Goal: Task Accomplishment & Management: Complete application form

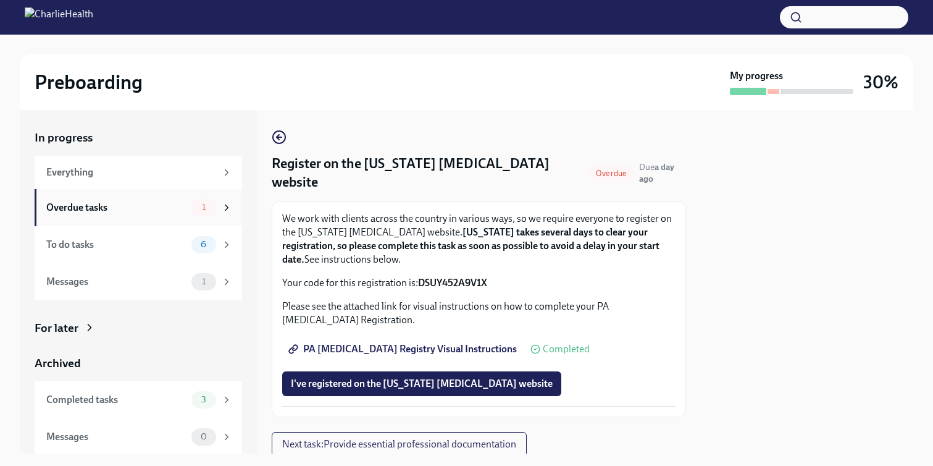
click at [169, 211] on div "Overdue tasks" at bounding box center [116, 208] width 140 height 14
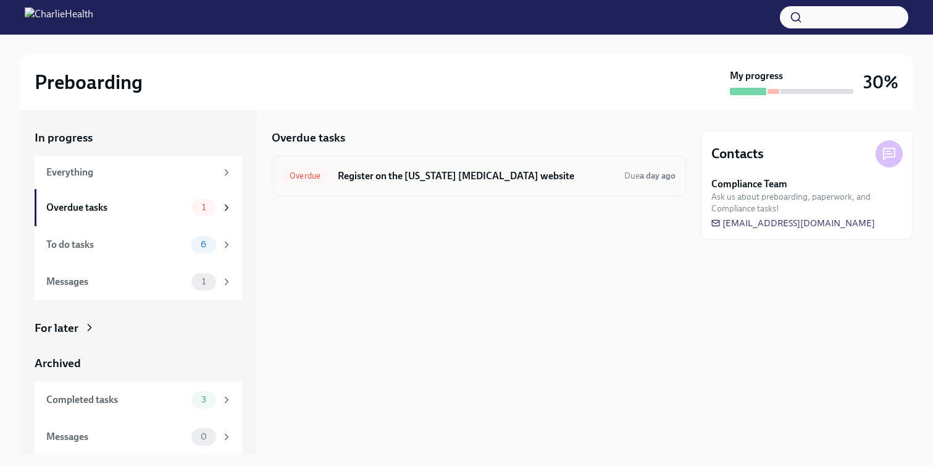
click at [462, 177] on h6 "Register on the [US_STATE] [MEDICAL_DATA] website" at bounding box center [476, 176] width 277 height 14
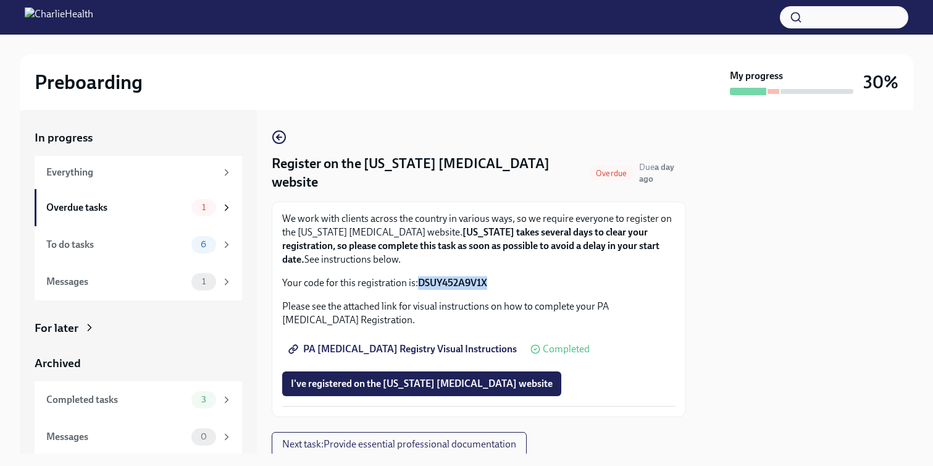
drag, startPoint x: 501, startPoint y: 262, endPoint x: 420, endPoint y: 262, distance: 80.9
click at [420, 276] on p "Your code for this registration is: DSUY452A9V1X" at bounding box center [478, 283] width 393 height 14
copy strong "DSUY452A9V1X"
click at [473, 377] on span "I've registered on the [US_STATE] [MEDICAL_DATA] website" at bounding box center [422, 383] width 262 height 12
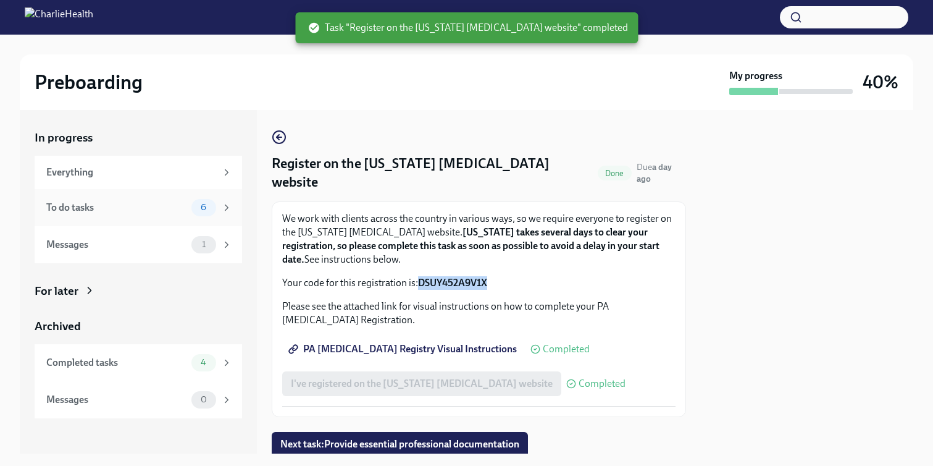
click at [163, 212] on div "To do tasks" at bounding box center [116, 208] width 140 height 14
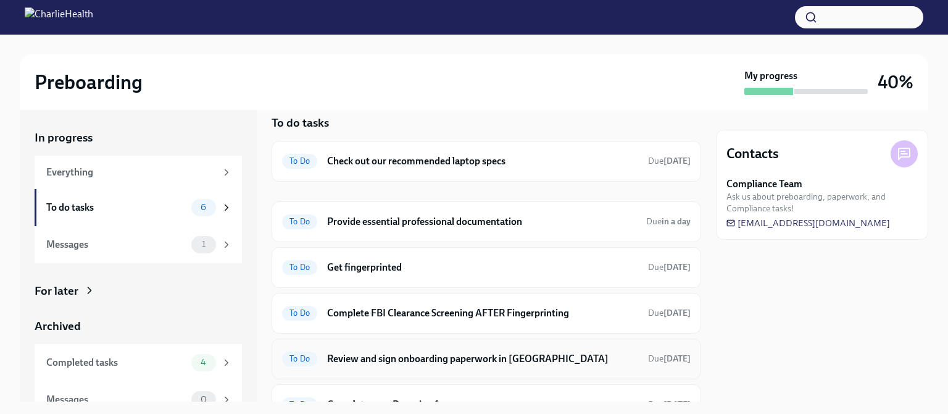
scroll to position [9, 0]
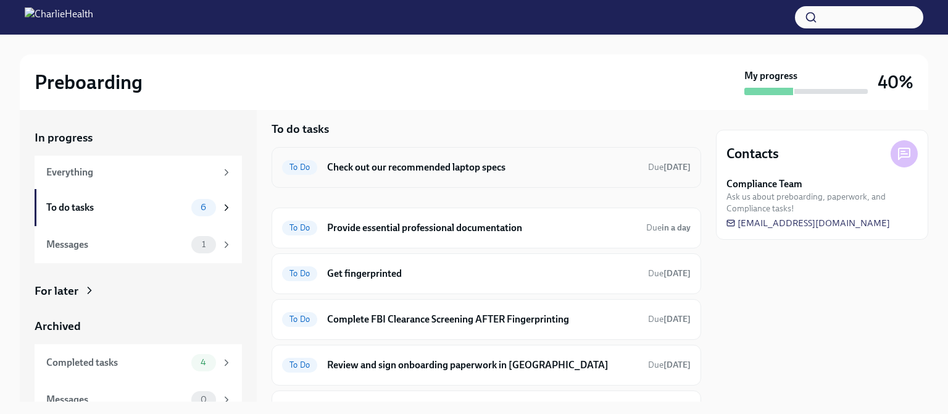
click at [548, 165] on h6 "Check out our recommended laptop specs" at bounding box center [482, 168] width 311 height 14
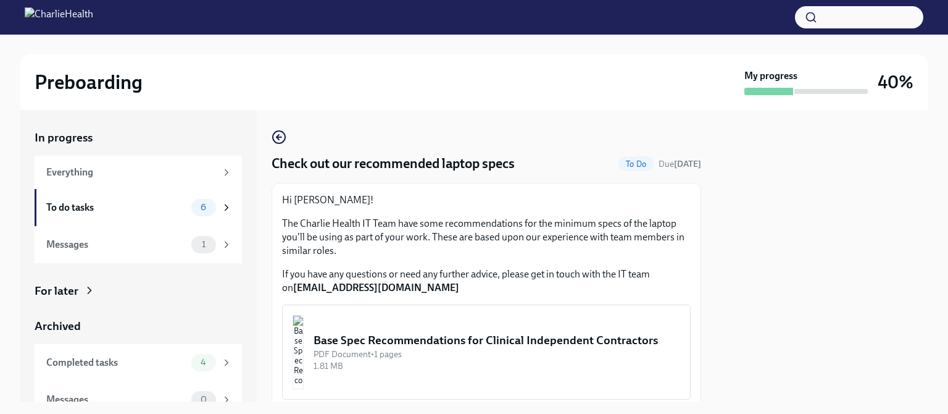
scroll to position [48, 0]
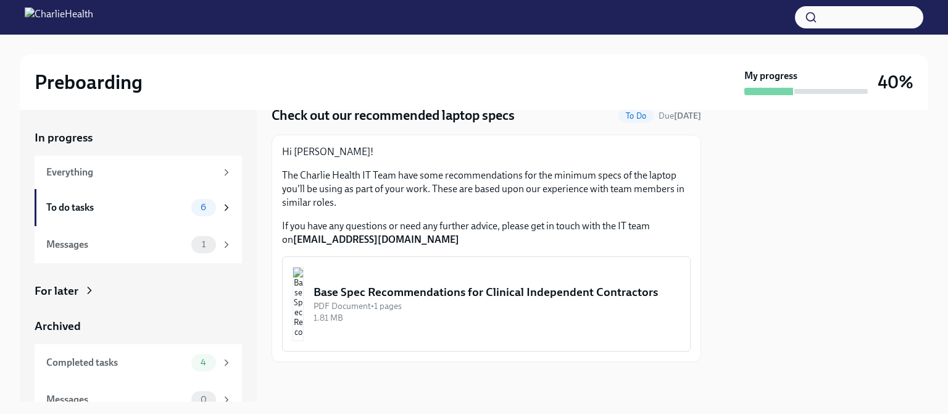
click at [582, 299] on div "Base Spec Recommendations for Clinical Independent Contractors" at bounding box center [497, 292] width 367 height 16
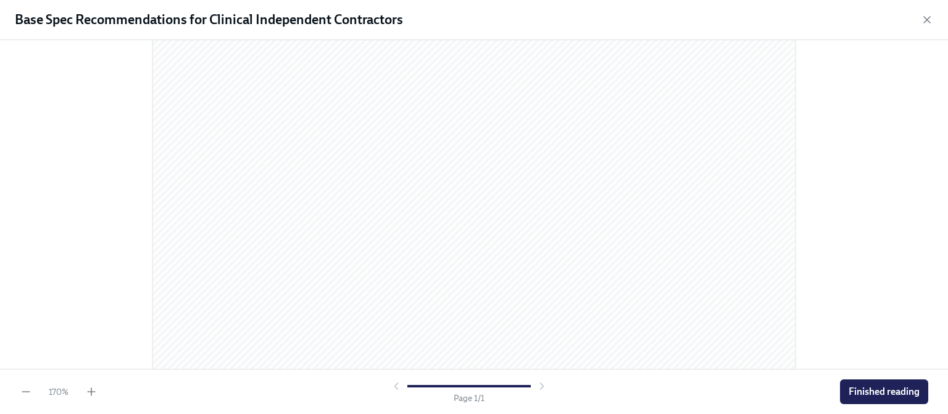
scroll to position [525, 0]
click at [861, 392] on span "Finished reading" at bounding box center [884, 391] width 71 height 12
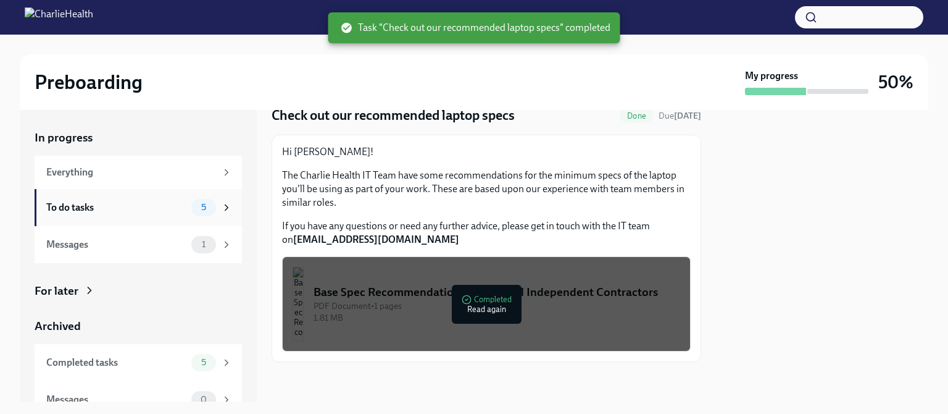
click at [177, 209] on div "To do tasks" at bounding box center [116, 208] width 140 height 14
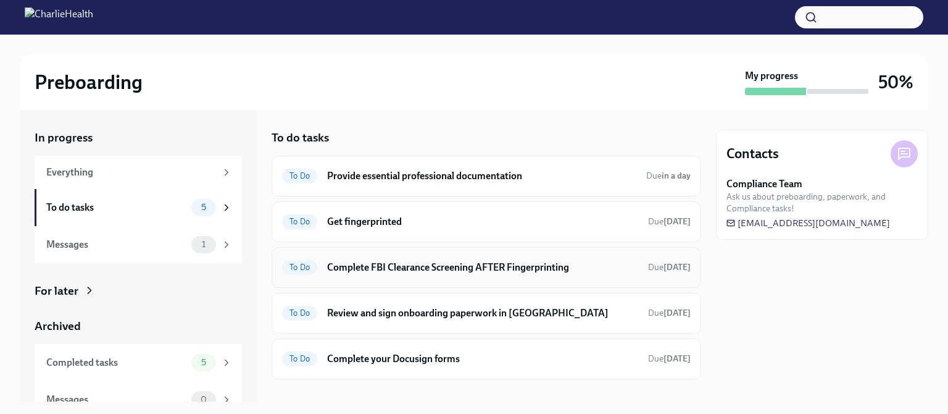
scroll to position [17, 0]
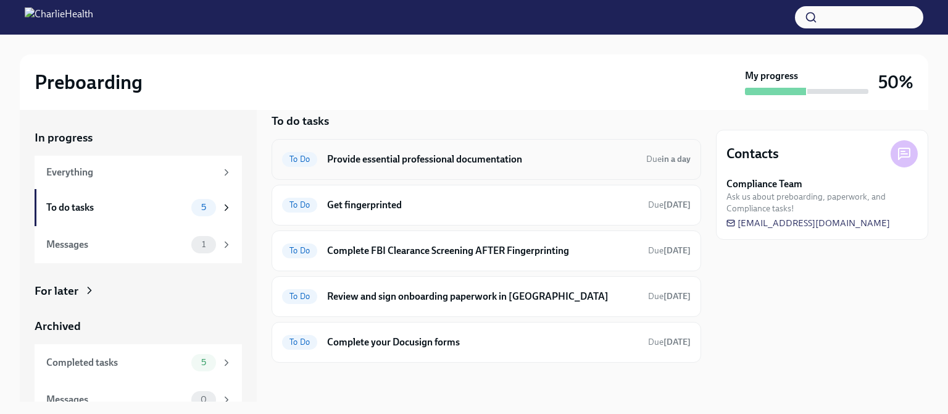
click at [527, 156] on h6 "Provide essential professional documentation" at bounding box center [481, 160] width 309 height 14
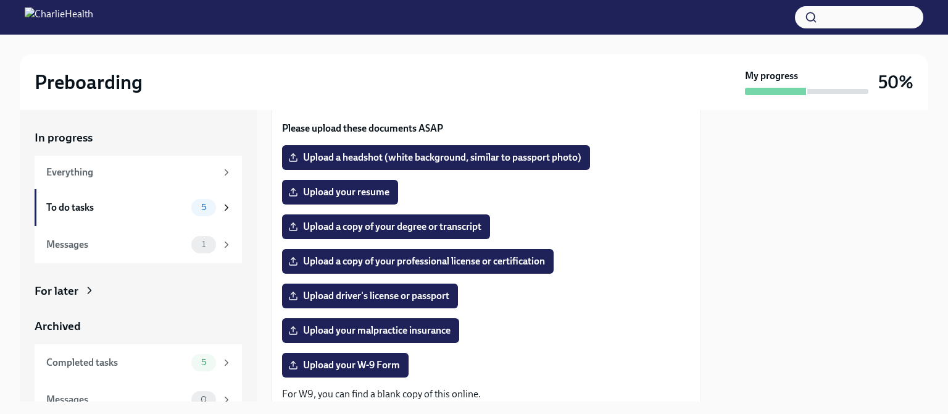
scroll to position [130, 0]
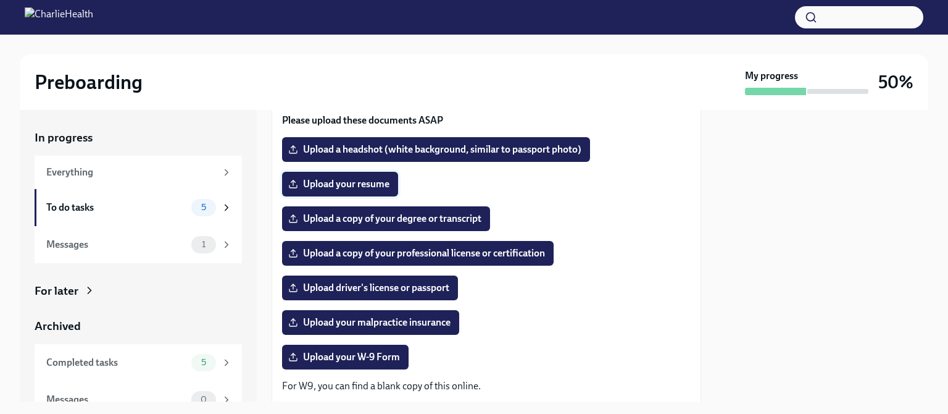
click at [353, 190] on span "Upload your resume" at bounding box center [340, 184] width 99 height 12
click at [0, 0] on input "Upload your resume" at bounding box center [0, 0] width 0 height 0
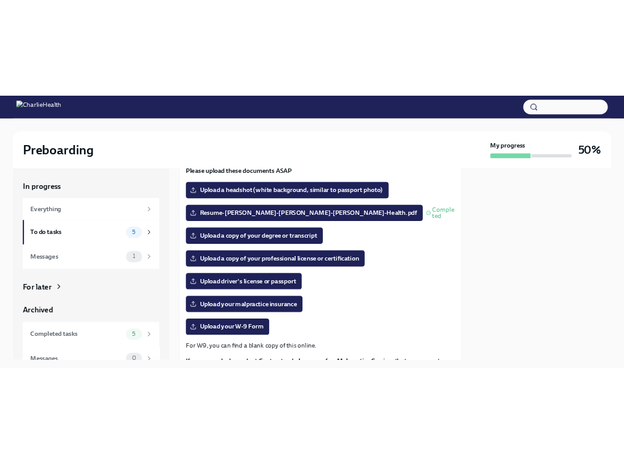
scroll to position [150, 0]
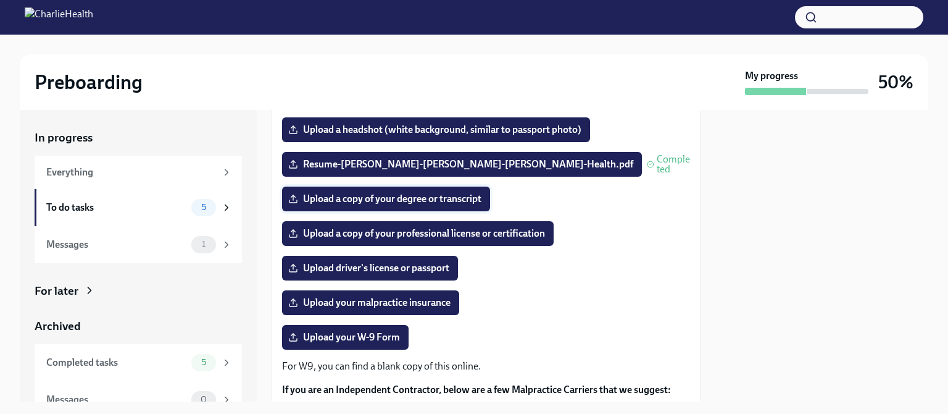
click at [455, 201] on span "Upload a copy of your degree or transcript" at bounding box center [386, 199] width 191 height 12
click at [0, 0] on input "Upload a copy of your degree or transcript" at bounding box center [0, 0] width 0 height 0
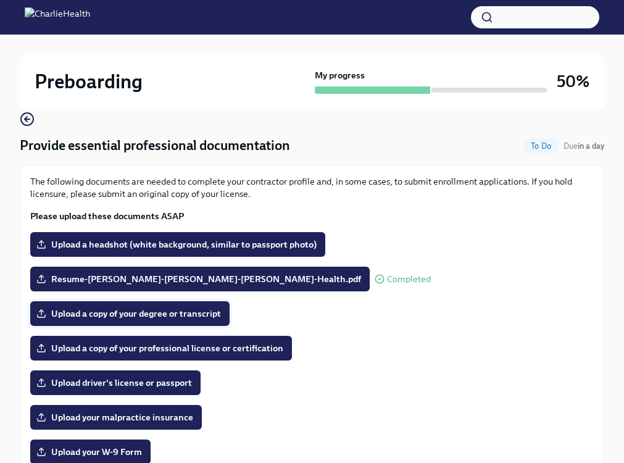
scroll to position [90, 0]
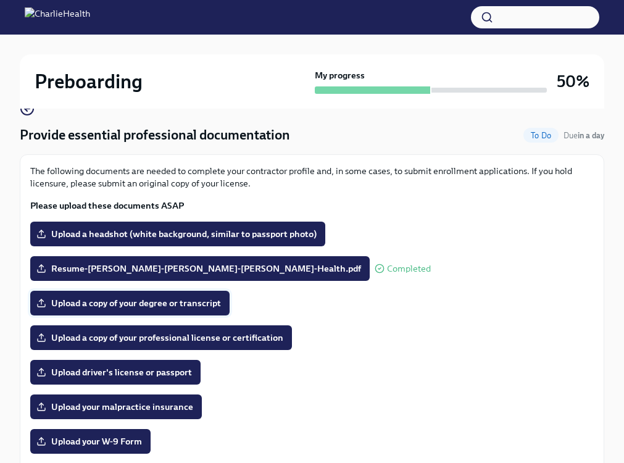
click at [198, 303] on span "Upload a copy of your degree or transcript" at bounding box center [130, 303] width 182 height 12
click at [0, 0] on input "Upload a copy of your degree or transcript" at bounding box center [0, 0] width 0 height 0
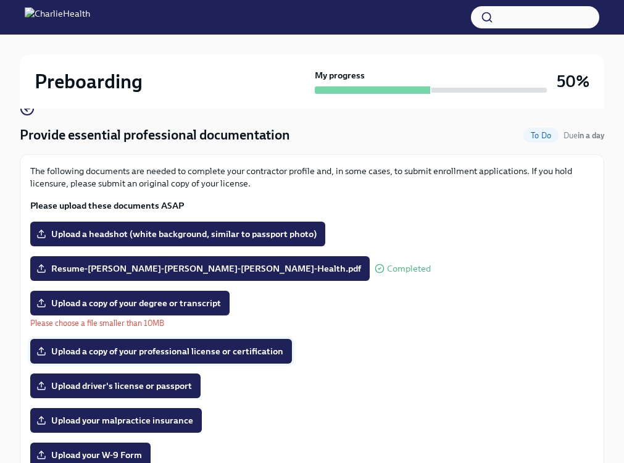
click at [249, 353] on span "Upload a copy of your professional license or certification" at bounding box center [161, 351] width 245 height 12
click at [0, 0] on input "Upload a copy of your professional license or certification" at bounding box center [0, 0] width 0 height 0
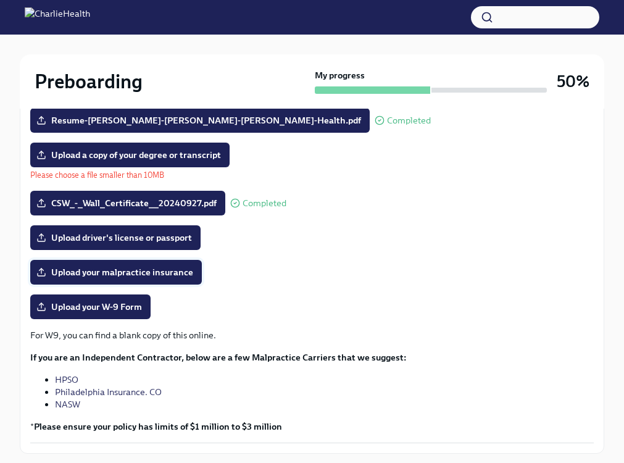
scroll to position [225, 0]
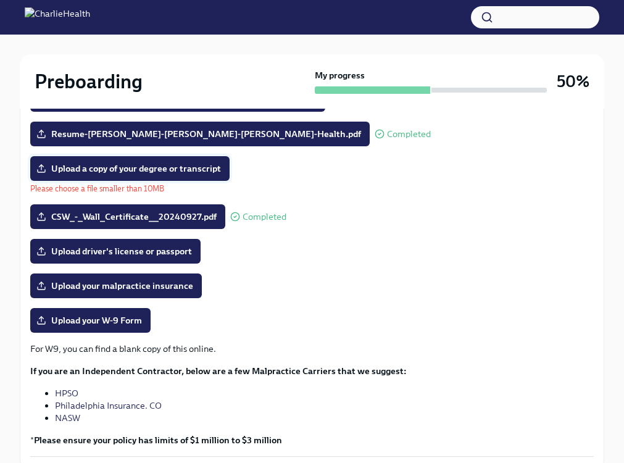
click at [204, 163] on span "Upload a copy of your degree or transcript" at bounding box center [130, 168] width 182 height 12
click at [0, 0] on input "Upload a copy of your degree or transcript" at bounding box center [0, 0] width 0 height 0
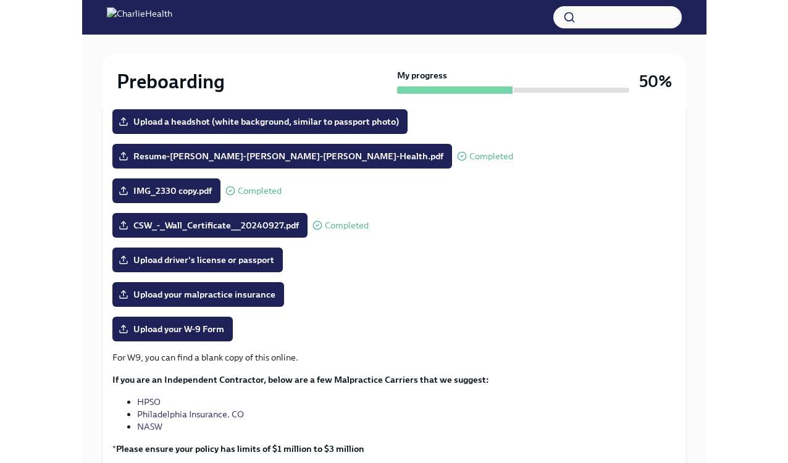
scroll to position [21, 0]
